Goal: Transaction & Acquisition: Purchase product/service

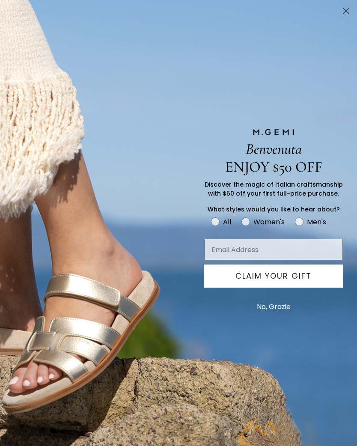
click at [36, 28] on div "Benvenuta ENJOY $50 OFF Discover the magic of Italian craftsmanship with $50 of…" at bounding box center [179, 223] width 334 height 446
click at [277, 309] on button "No, Grazie" at bounding box center [273, 306] width 42 height 21
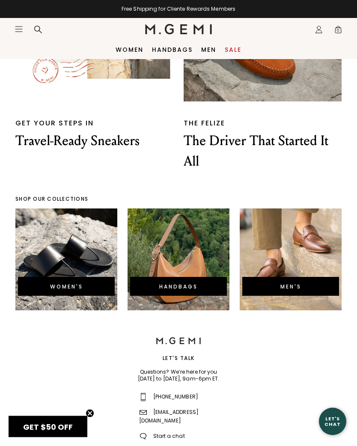
scroll to position [1799, 0]
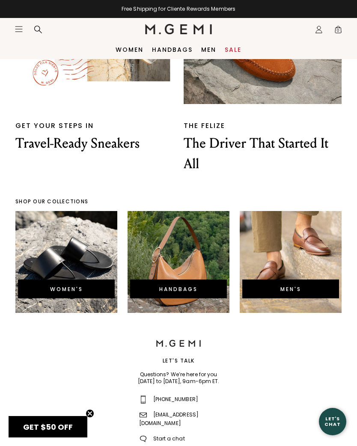
click at [73, 256] on div "WOMEN'S" at bounding box center [66, 262] width 102 height 102
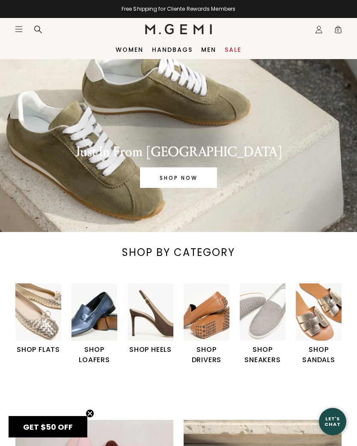
click at [35, 347] on h1 "SHOP FLATS" at bounding box center [38, 349] width 46 height 10
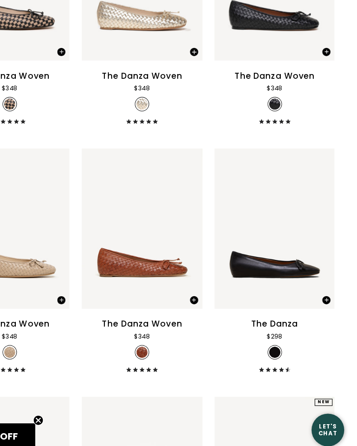
scroll to position [1408, 0]
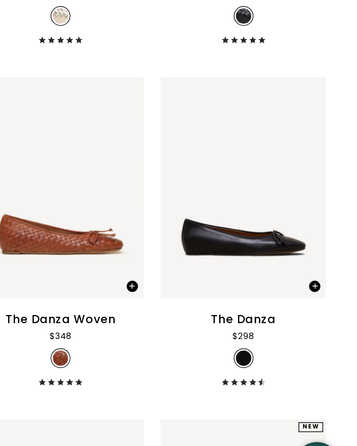
click at [192, 139] on div "Close dialog Still Looking? Unlock $50 Off Enjoy a gift from us on your first f…" at bounding box center [178, 223] width 357 height 446
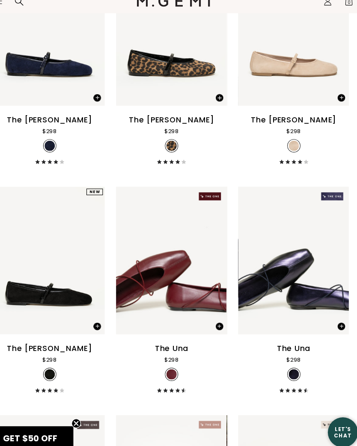
scroll to position [2023, 0]
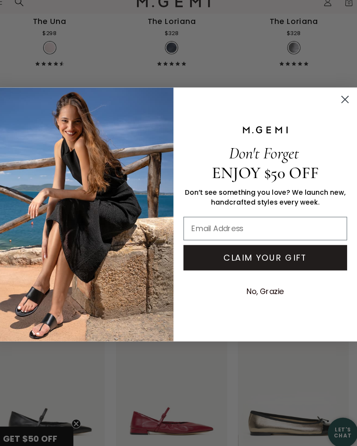
click at [327, 111] on circle "Close dialog" at bounding box center [334, 118] width 14 height 14
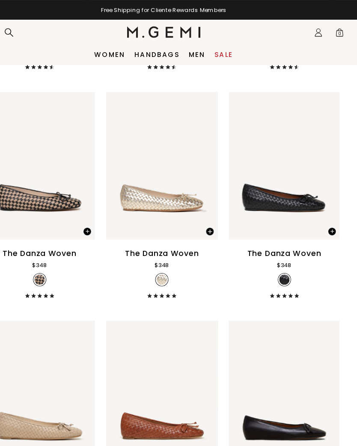
scroll to position [1302, 0]
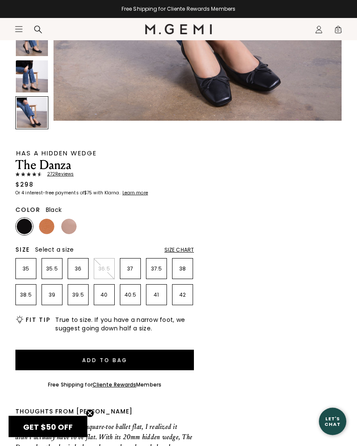
scroll to position [249, 0]
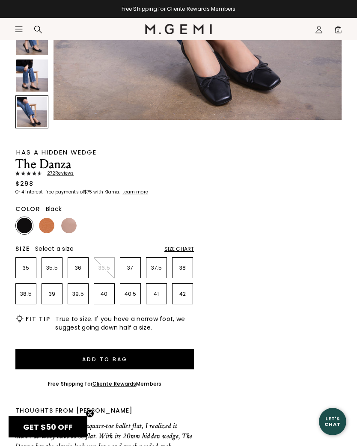
click at [171, 246] on div "Size Chart" at bounding box center [179, 248] width 30 height 7
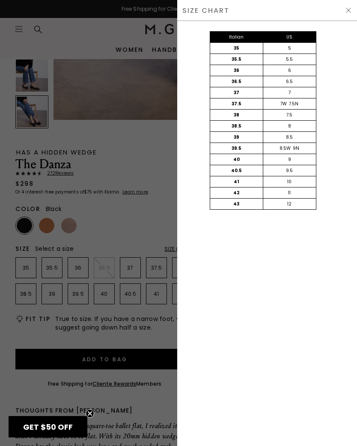
click at [350, 10] on img at bounding box center [348, 10] width 7 height 7
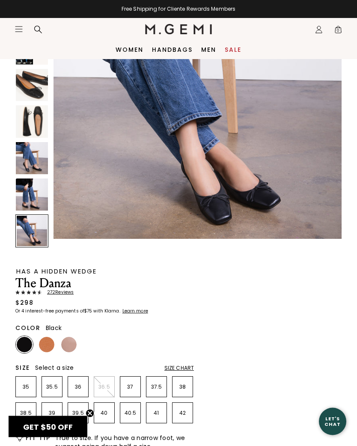
scroll to position [126, 0]
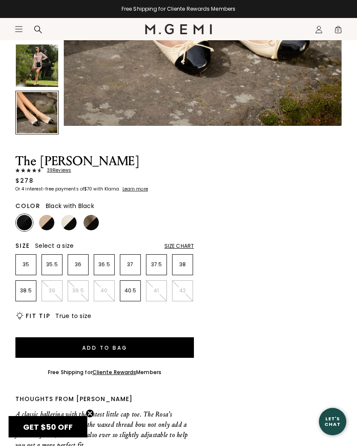
scroll to position [239, 0]
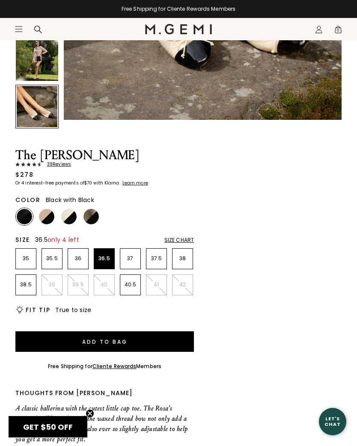
click at [105, 260] on p "36.5" at bounding box center [104, 258] width 20 height 7
click at [141, 342] on button "Add to Bag" at bounding box center [104, 341] width 178 height 21
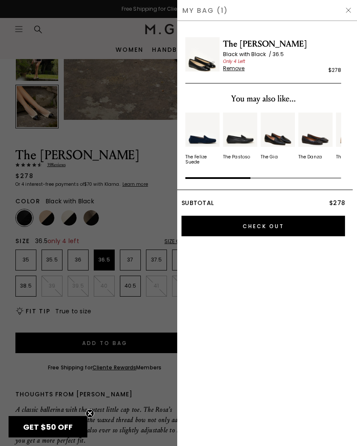
click at [345, 10] on img at bounding box center [348, 10] width 7 height 7
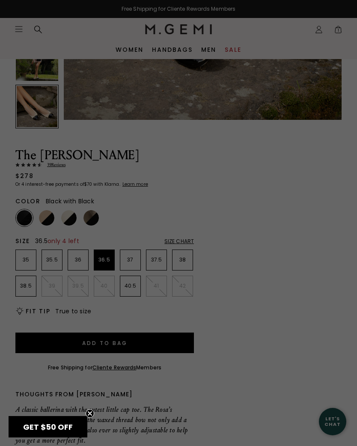
scroll to position [239, 0]
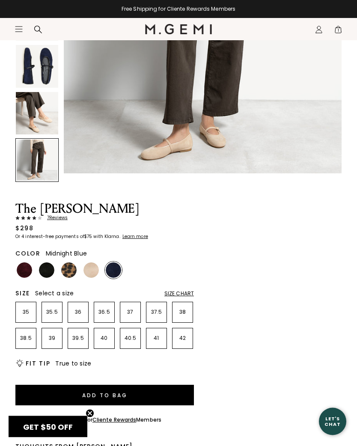
scroll to position [186, 0]
click at [46, 266] on img at bounding box center [46, 269] width 15 height 15
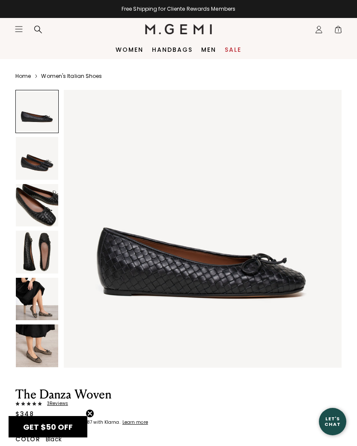
click at [53, 248] on img at bounding box center [37, 251] width 42 height 42
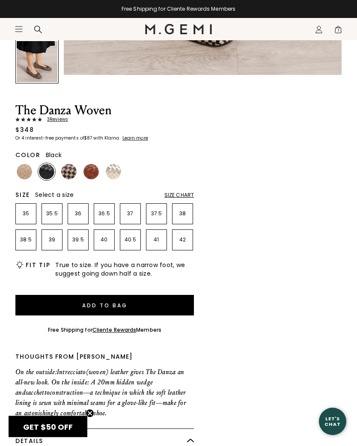
scroll to position [302, 0]
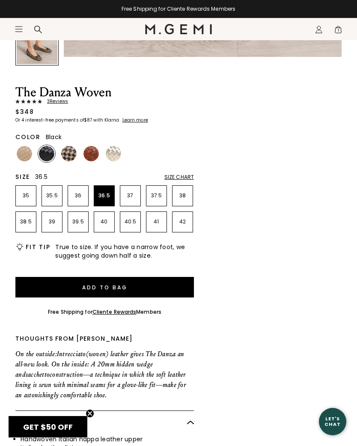
click at [101, 199] on p "36.5" at bounding box center [104, 195] width 20 height 7
click at [50, 153] on img at bounding box center [46, 153] width 15 height 15
click at [171, 288] on button "Add to Bag" at bounding box center [104, 287] width 178 height 21
